Goal: Task Accomplishment & Management: Manage account settings

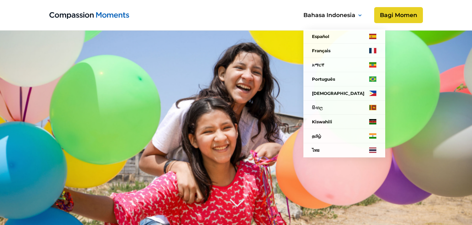
click at [328, 12] on div "Bahasa Indonesia" at bounding box center [330, 15] width 52 height 10
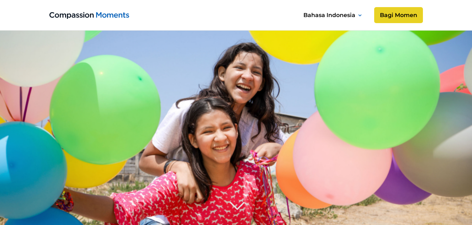
click at [358, 15] on icon at bounding box center [360, 15] width 4 height 2
click at [402, 17] on link "Bagi Momen" at bounding box center [398, 15] width 51 height 17
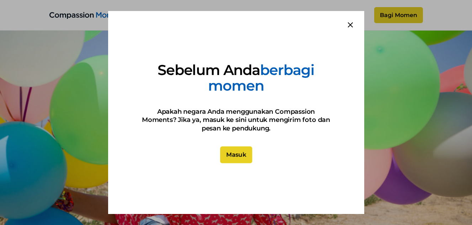
click at [244, 161] on link "Masuk" at bounding box center [236, 155] width 32 height 17
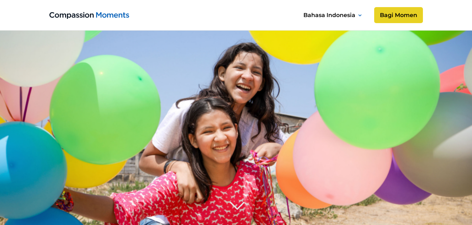
click at [0, 0] on nav "Español Français አማርኛ Language Português Filipino සිංහල Kiswahili தமிழ் ไทย Eng…" at bounding box center [0, 0] width 0 height 0
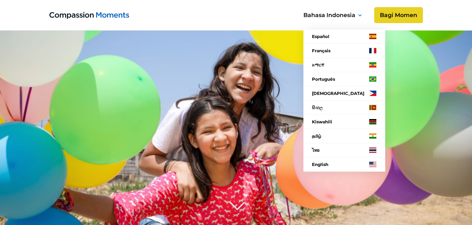
click at [344, 14] on div "Bahasa Indonesia" at bounding box center [330, 15] width 52 height 10
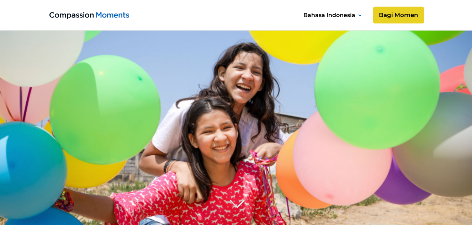
click at [382, 12] on link "Bagi Momen" at bounding box center [398, 15] width 51 height 17
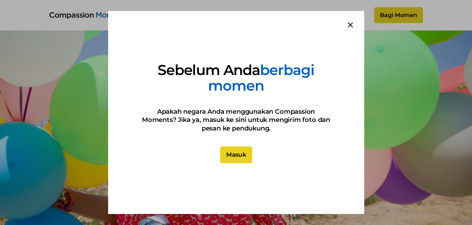
click at [239, 153] on link "Masuk" at bounding box center [236, 155] width 32 height 17
